Goal: Information Seeking & Learning: Find specific fact

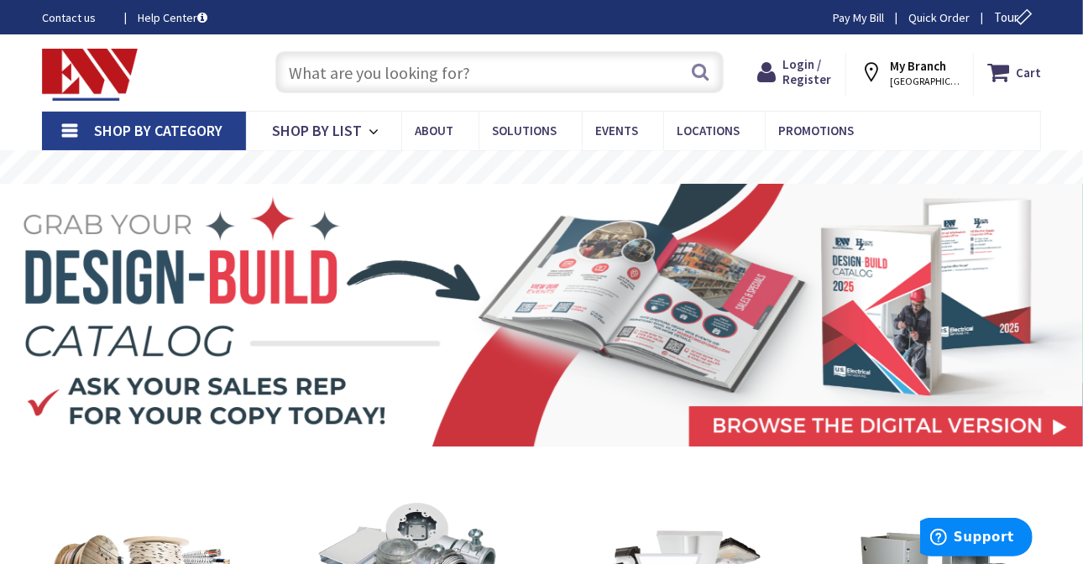
click at [365, 61] on input "text" at bounding box center [499, 72] width 448 height 42
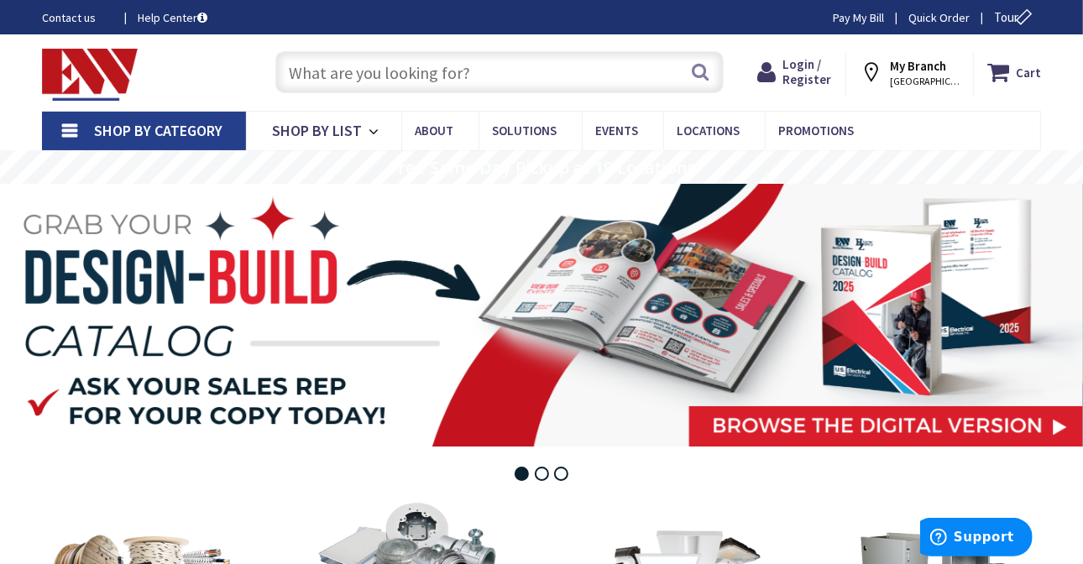
paste input "Lutron RA3"
type input "Lutron RA3"
click at [700, 75] on button "Search" at bounding box center [701, 72] width 22 height 38
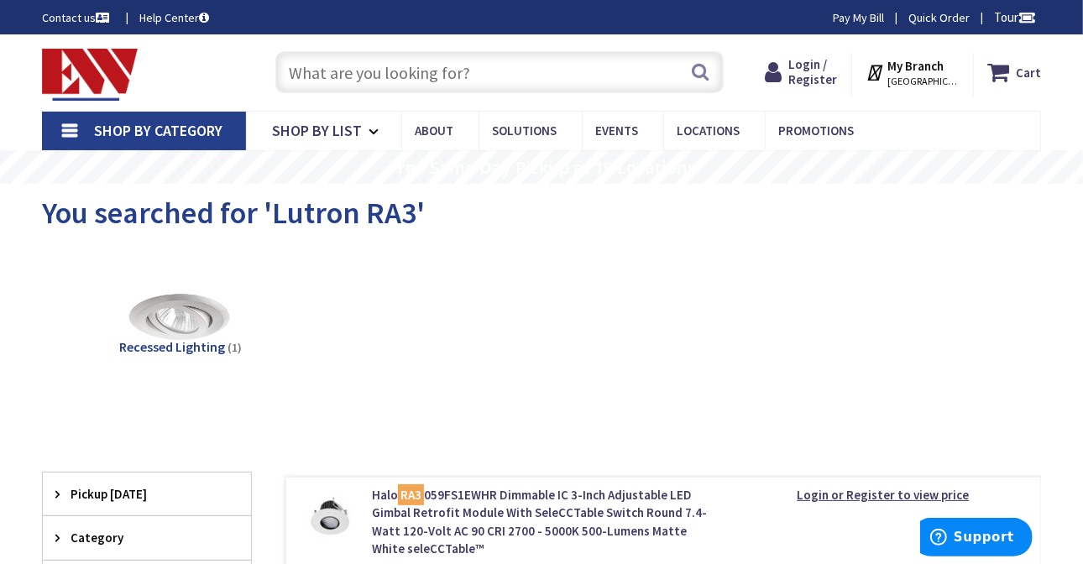
click at [374, 66] on input "text" at bounding box center [499, 72] width 448 height 42
paste input "Lutron RA3"
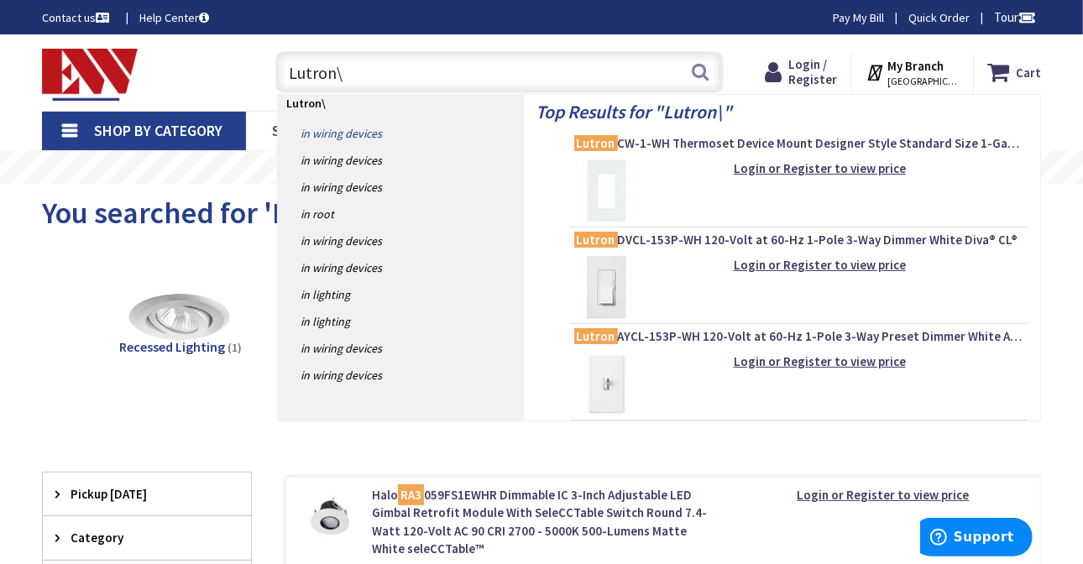
type input "Lutron"
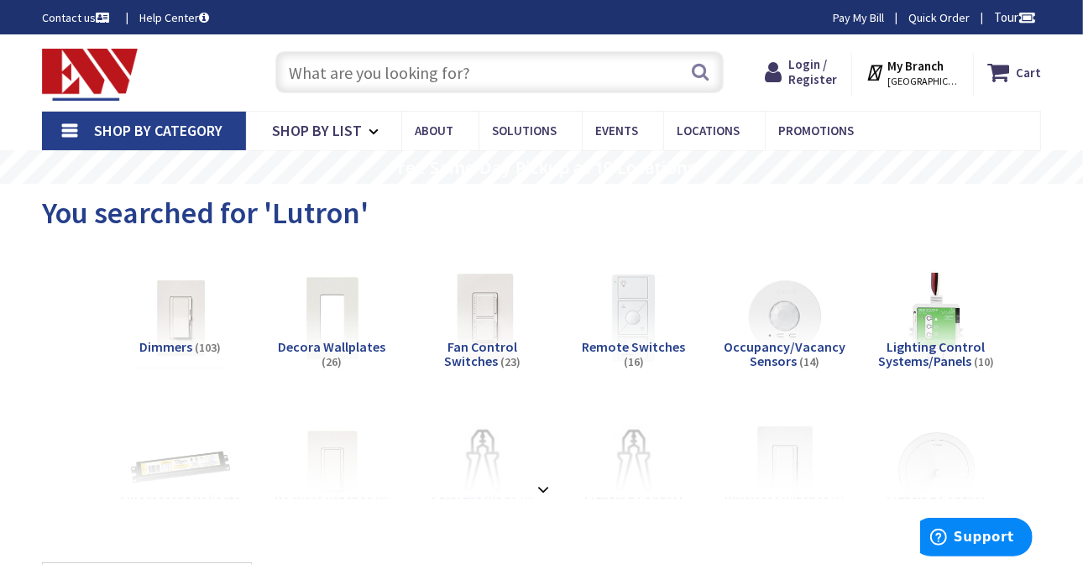
click at [327, 62] on input "text" at bounding box center [499, 72] width 448 height 42
paste input "Lutron RA3"
type input "Lutron RA3"
